Goal: Transaction & Acquisition: Purchase product/service

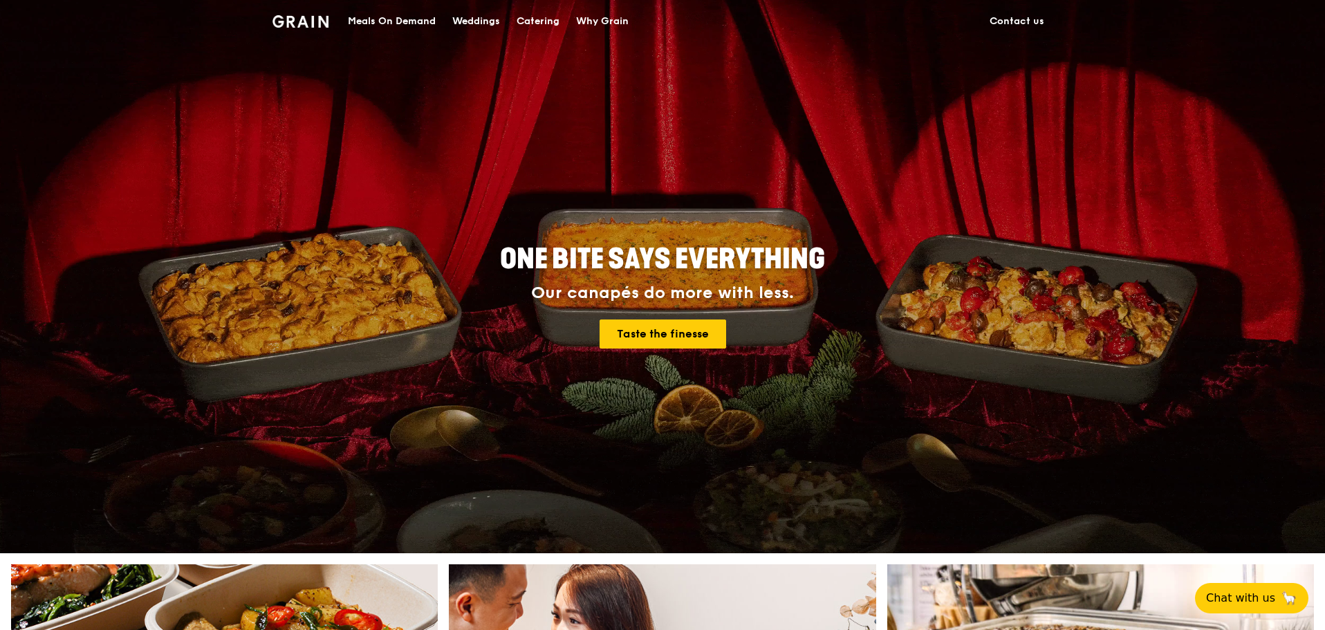
click at [409, 22] on div "Meals On Demand" at bounding box center [392, 21] width 88 height 41
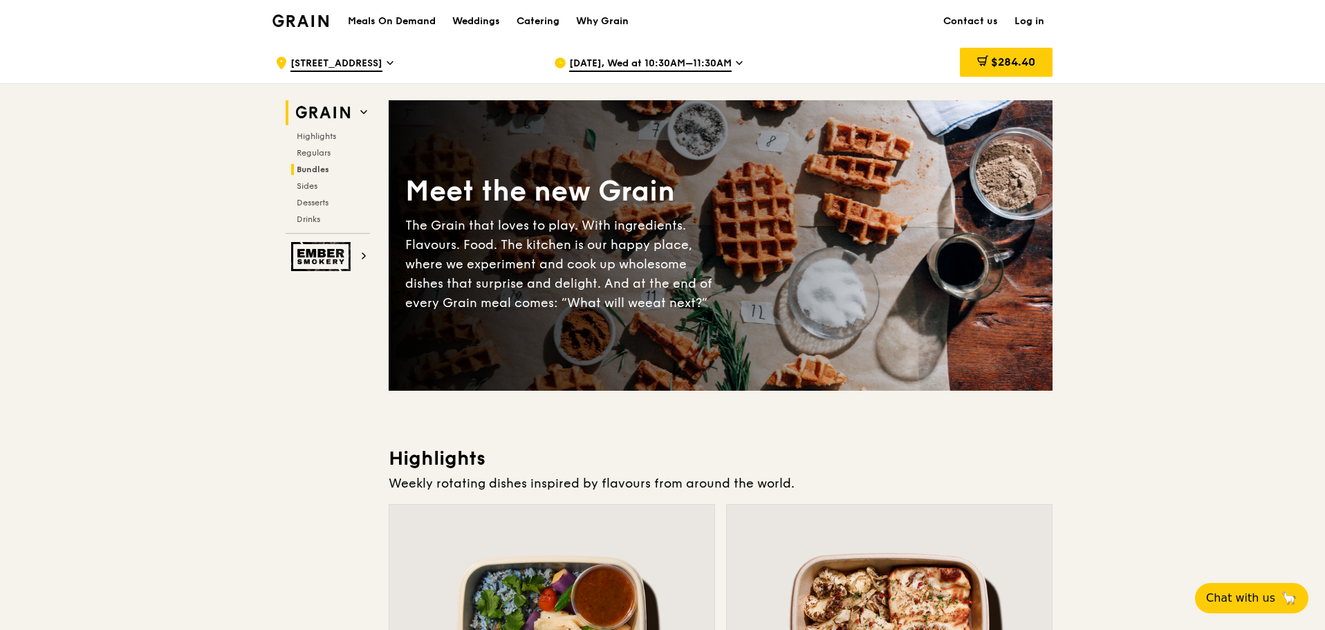
click at [318, 169] on span "Bundles" at bounding box center [313, 170] width 32 height 10
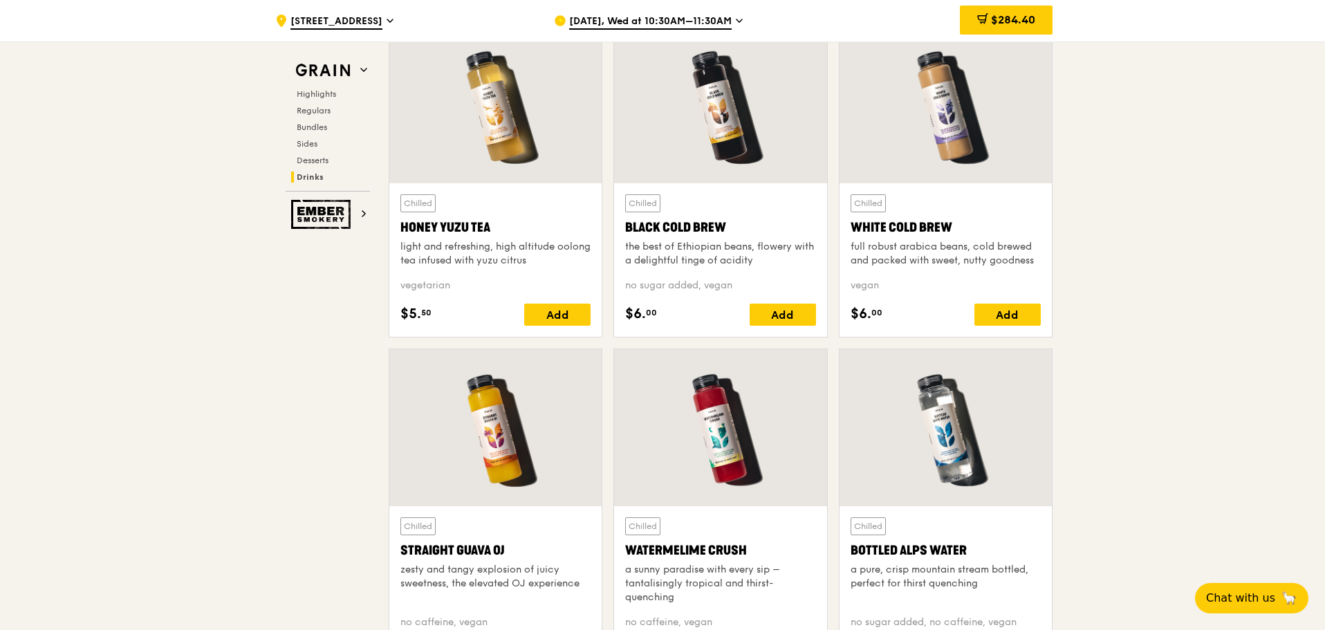
scroll to position [5532, 0]
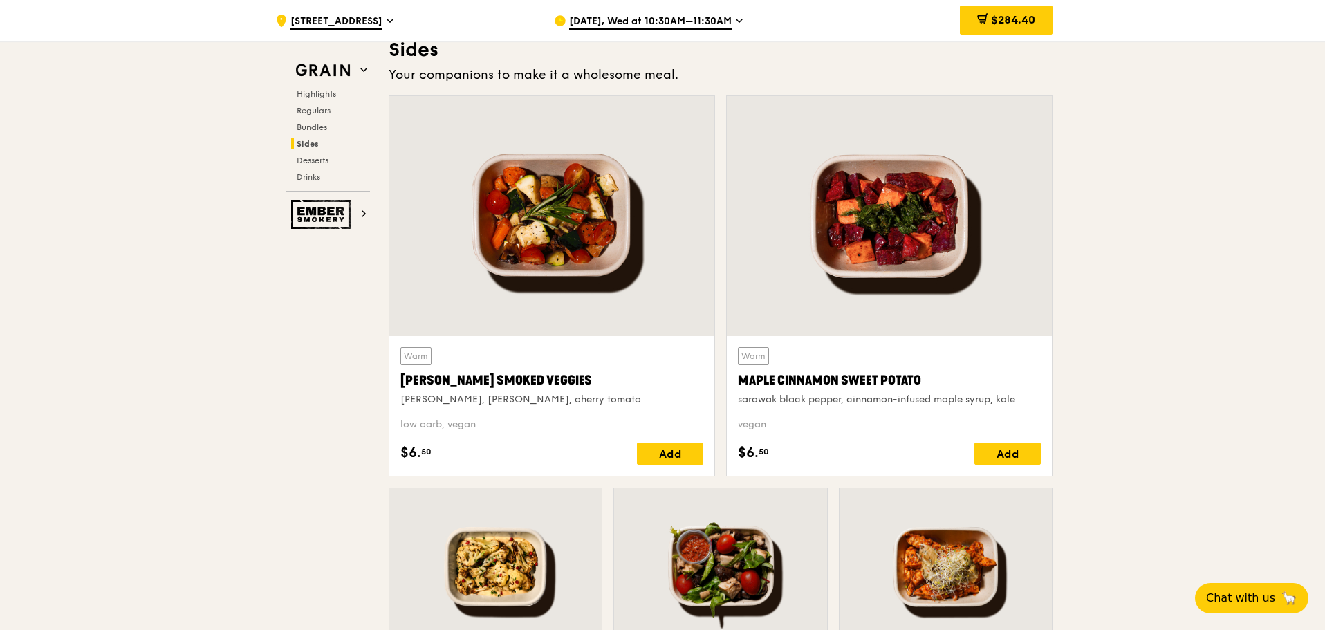
click at [313, 84] on div "Grain Highlights Regulars Bundles Sides Desserts Drinks" at bounding box center [328, 124] width 84 height 133
click at [313, 89] on h2 "Highlights" at bounding box center [330, 94] width 79 height 11
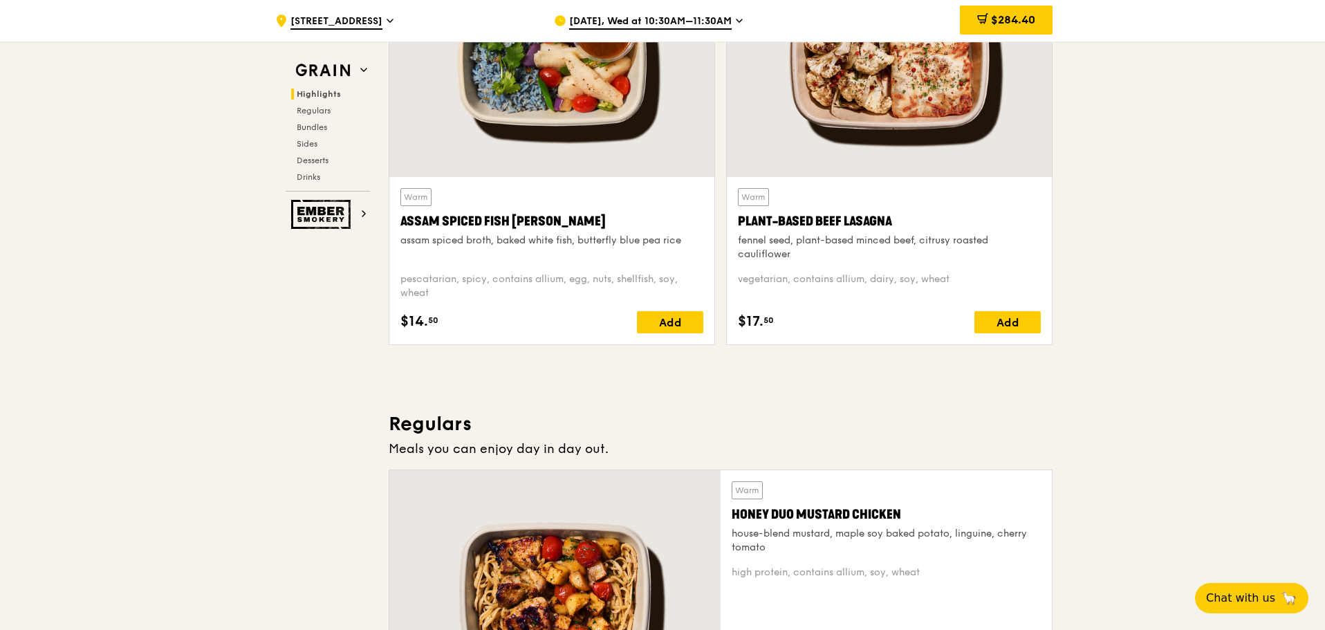
scroll to position [390, 0]
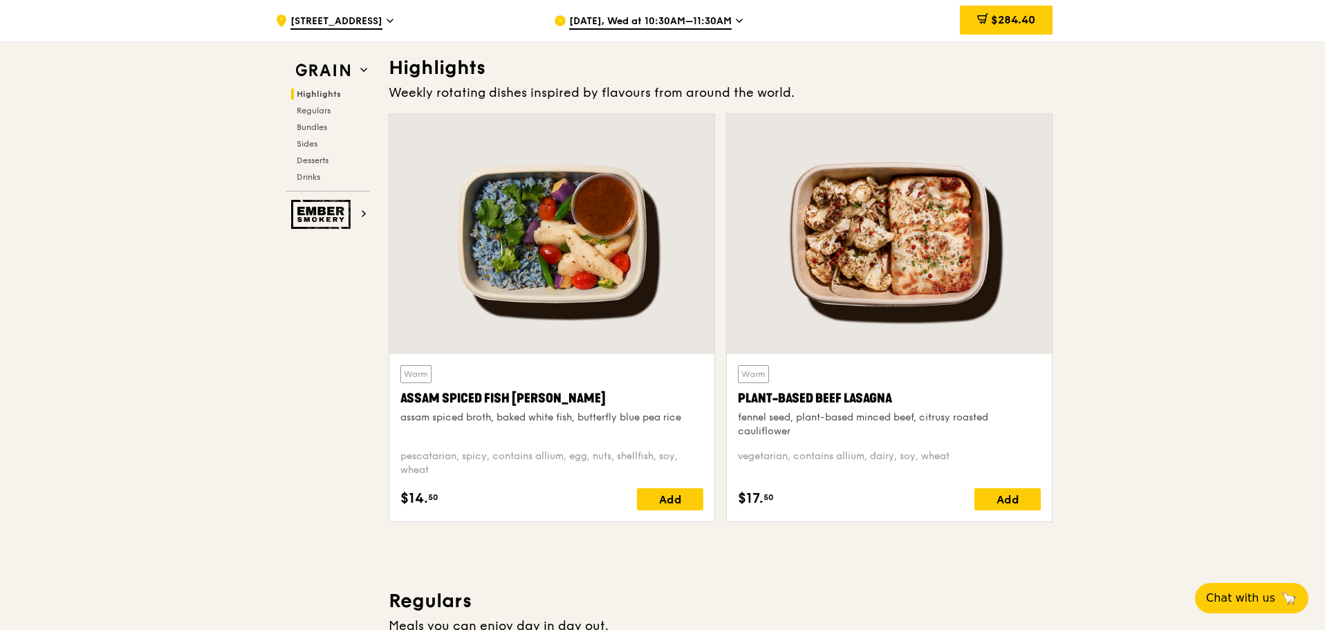
click at [310, 197] on div "Grain Highlights Regulars Bundles Sides Desserts Drinks Ember Smokery" at bounding box center [328, 143] width 84 height 171
click at [308, 210] on img at bounding box center [323, 214] width 64 height 29
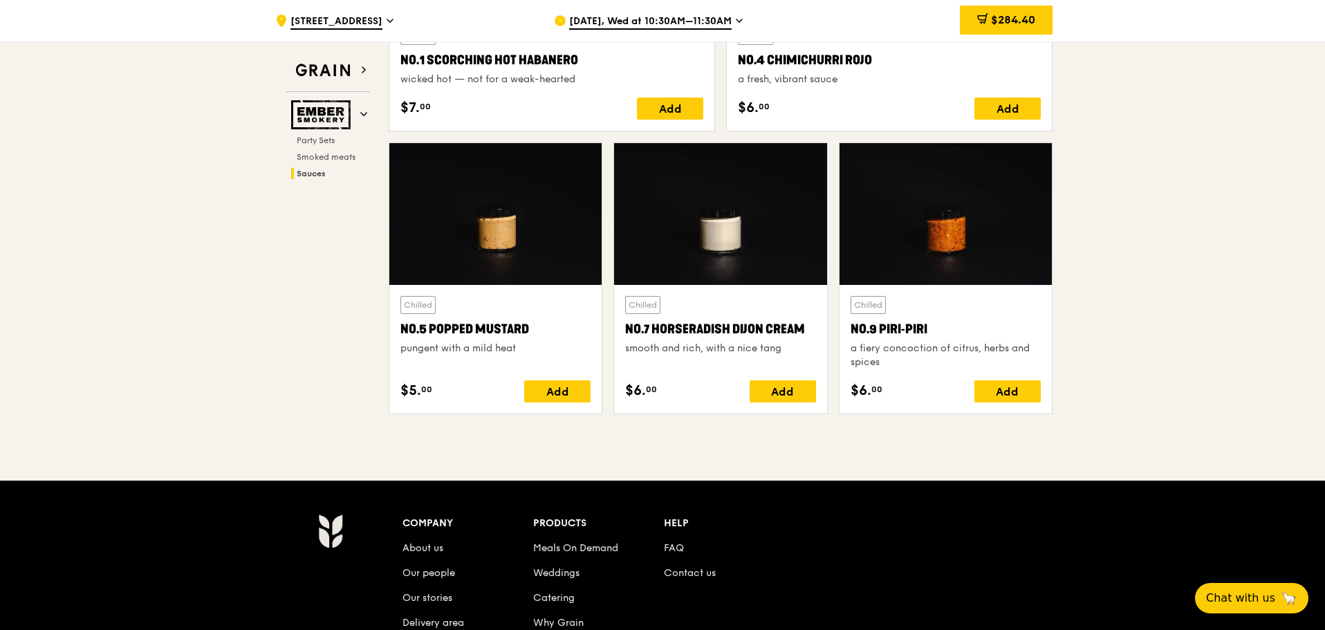
scroll to position [1635, 0]
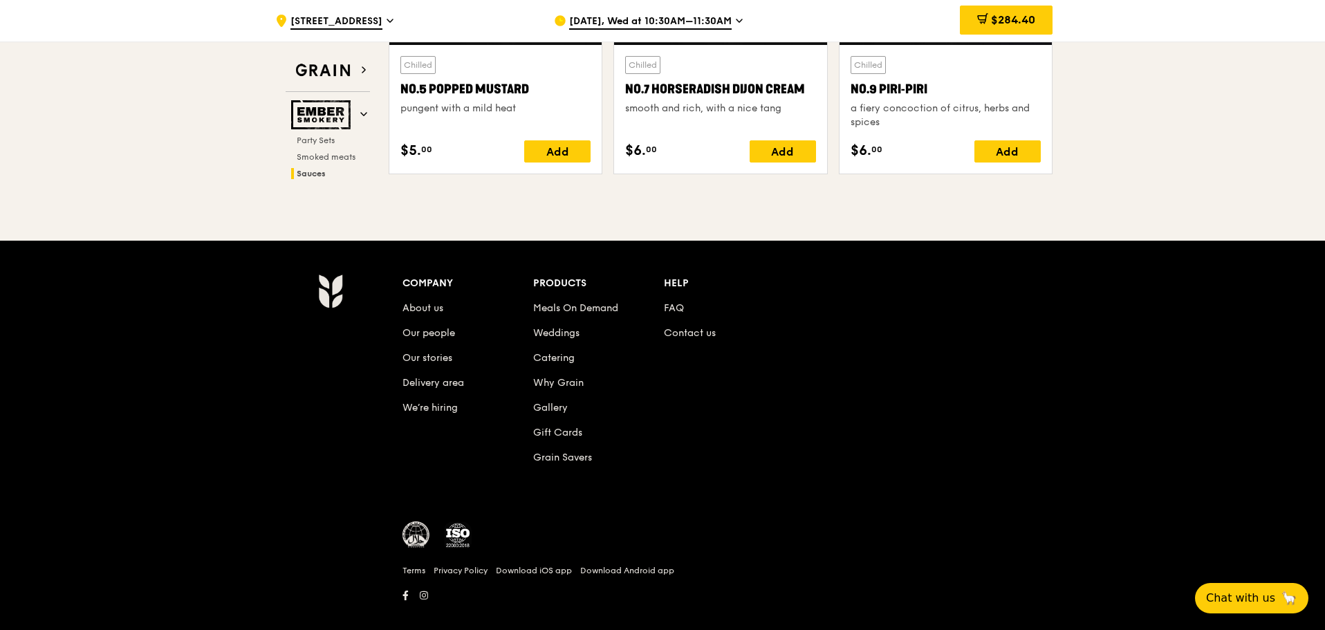
click at [532, 343] on li "Our stories" at bounding box center [467, 355] width 131 height 25
click at [538, 352] on link "Catering" at bounding box center [553, 358] width 41 height 12
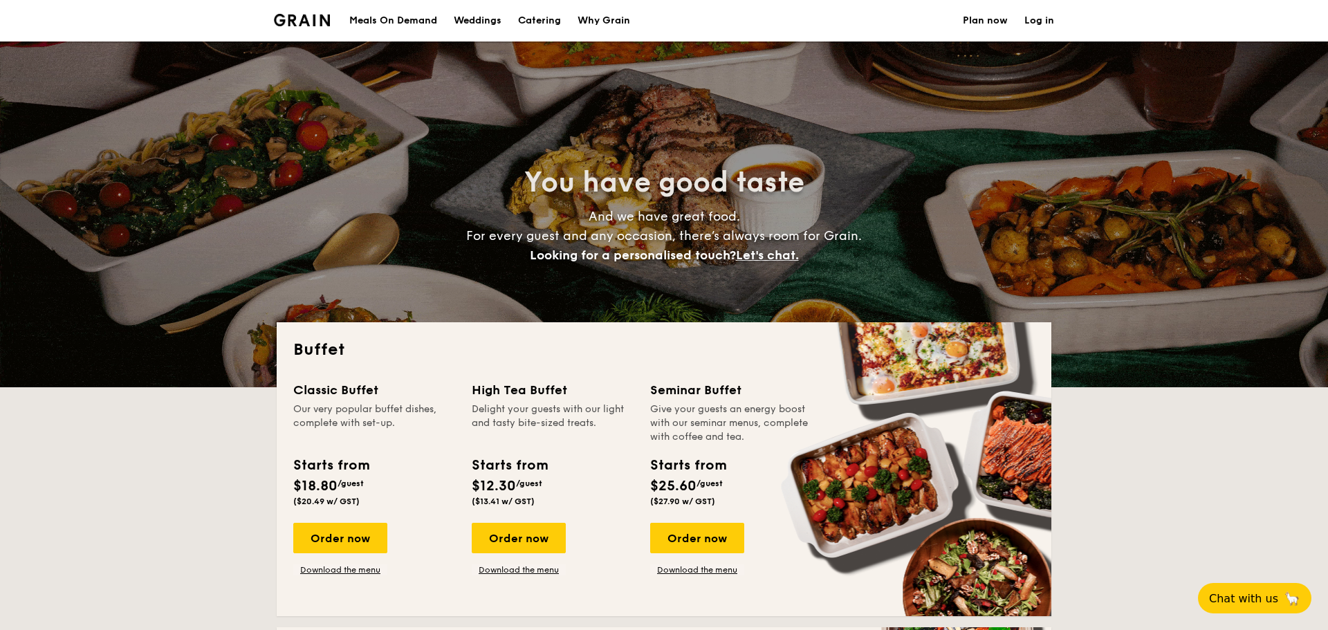
select select
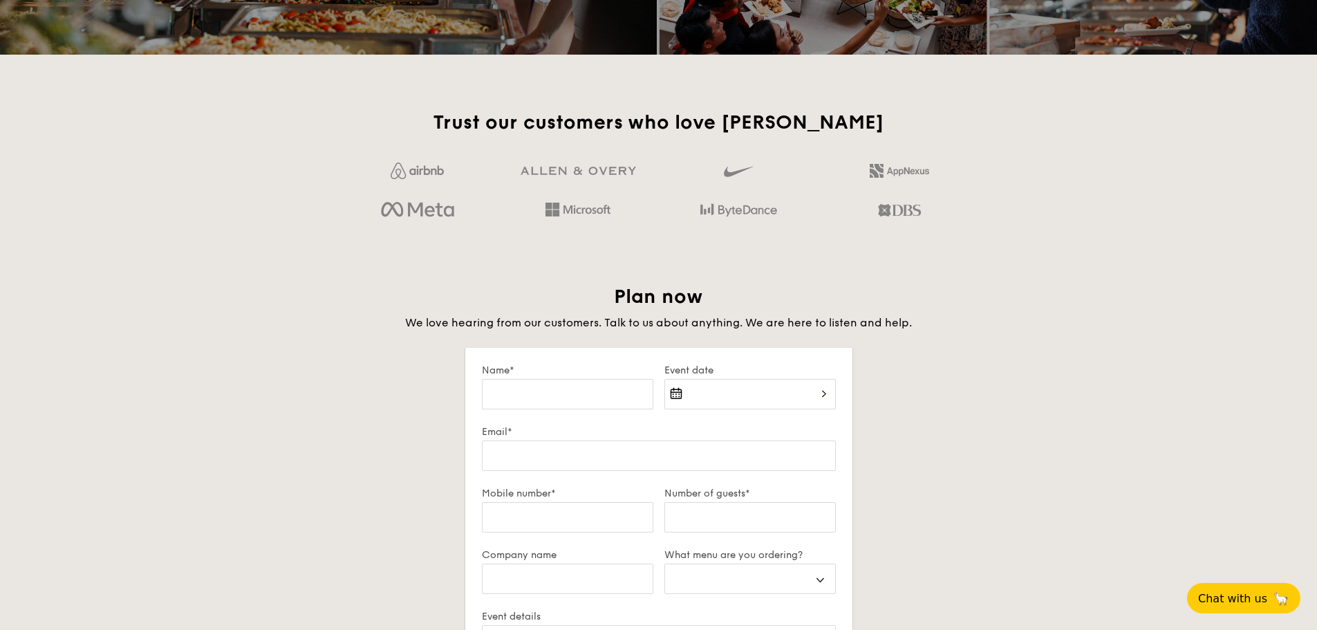
scroll to position [2074, 0]
